Goal: Transaction & Acquisition: Purchase product/service

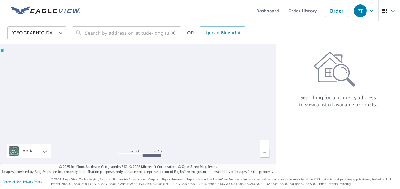
click at [84, 32] on div "​" at bounding box center [126, 32] width 109 height 13
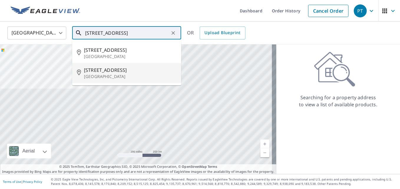
click at [92, 71] on span "[STREET_ADDRESS]" at bounding box center [130, 70] width 92 height 7
type input "[STREET_ADDRESS]"
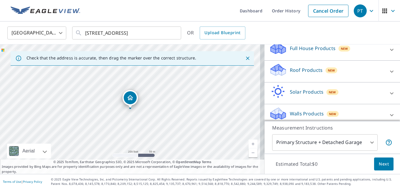
scroll to position [71, 0]
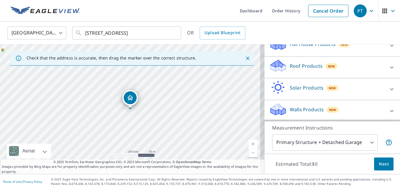
click at [388, 71] on icon at bounding box center [391, 67] width 7 height 7
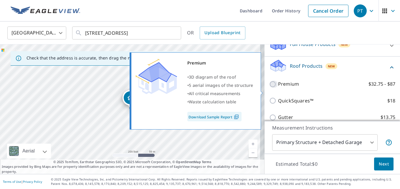
click at [269, 88] on input "Premium $32.75 - $87" at bounding box center [273, 84] width 9 height 7
checkbox input "true"
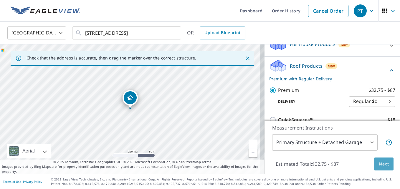
click at [379, 161] on span "Next" at bounding box center [384, 163] width 10 height 7
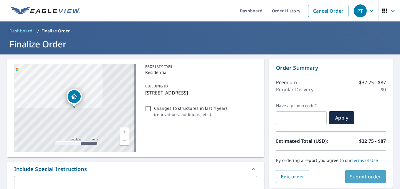
click at [358, 172] on button "Submit order" at bounding box center [365, 176] width 41 height 13
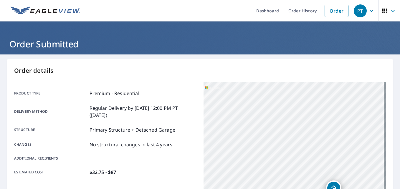
drag, startPoint x: 246, startPoint y: 133, endPoint x: 286, endPoint y: 174, distance: 57.7
click at [286, 175] on div "[STREET_ADDRESS]" at bounding box center [294, 155] width 182 height 147
drag, startPoint x: 271, startPoint y: 97, endPoint x: 269, endPoint y: 68, distance: 29.2
drag, startPoint x: 238, startPoint y: 130, endPoint x: 247, endPoint y: 90, distance: 40.6
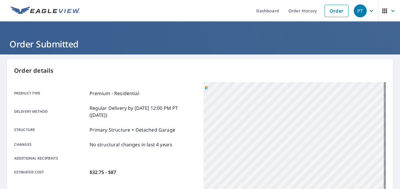
click at [247, 90] on div "[STREET_ADDRESS]" at bounding box center [294, 155] width 182 height 147
drag, startPoint x: 241, startPoint y: 123, endPoint x: 242, endPoint y: 79, distance: 44.7
click at [363, 9] on span "PT" at bounding box center [365, 11] width 22 height 14
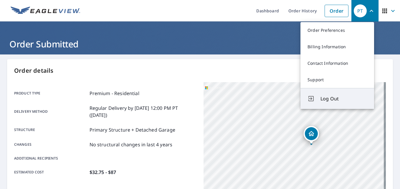
click at [326, 98] on span "Log Out" at bounding box center [343, 98] width 47 height 7
